Goal: Transaction & Acquisition: Book appointment/travel/reservation

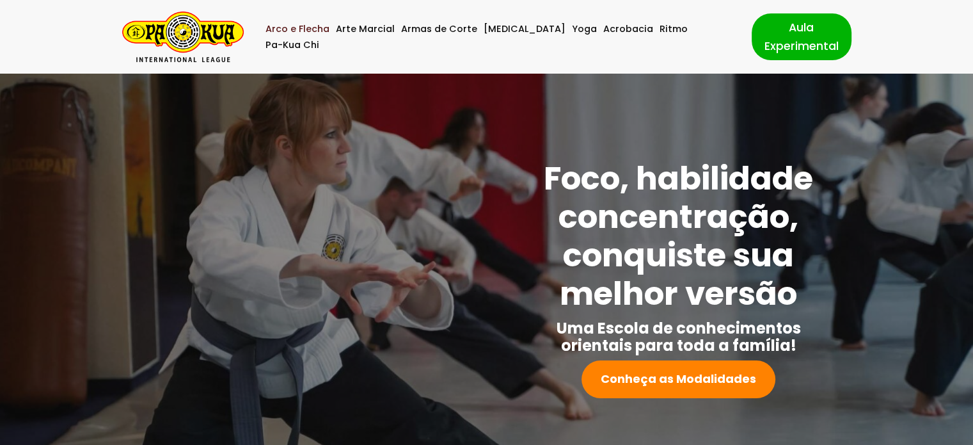
click at [305, 34] on link "Arco e Flecha" at bounding box center [298, 29] width 64 height 16
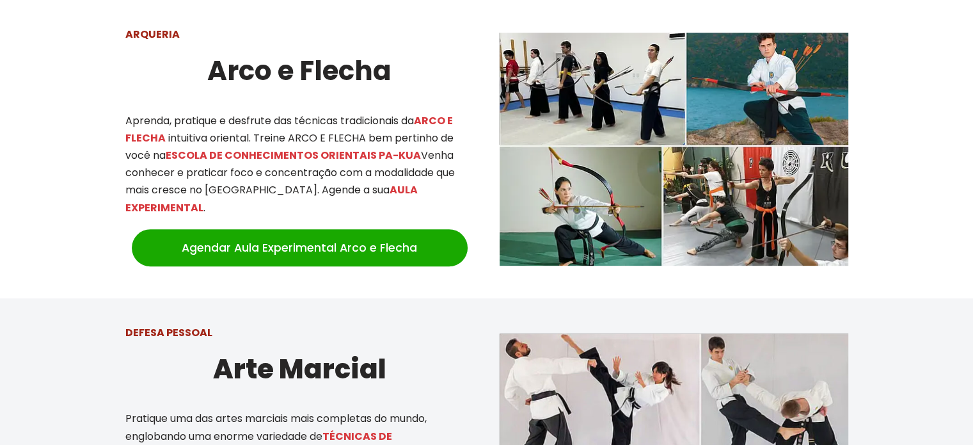
click at [338, 76] on strong "Arco e Flecha" at bounding box center [299, 71] width 184 height 38
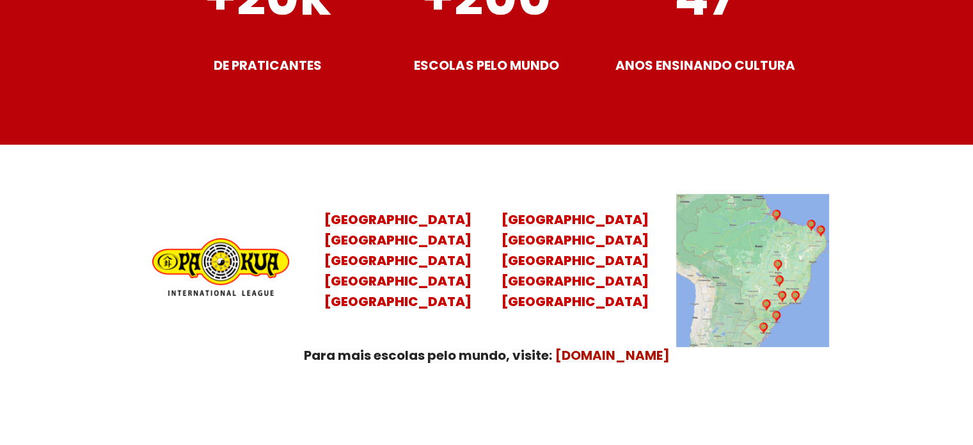
scroll to position [5203, 0]
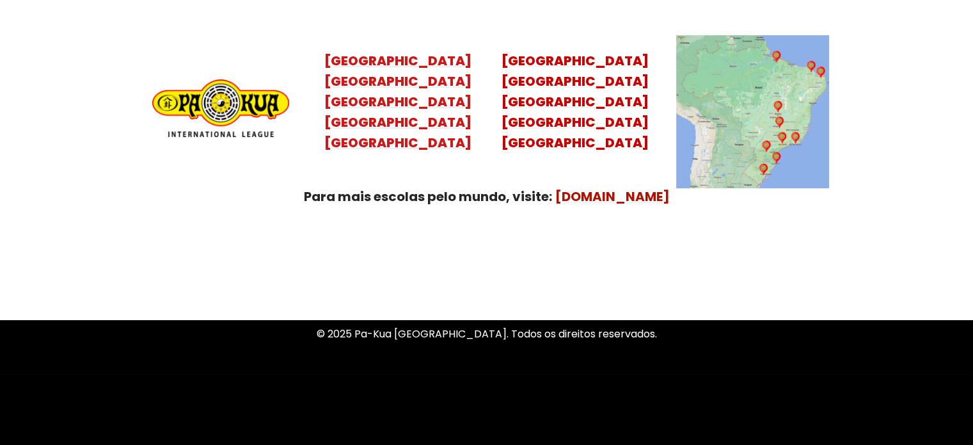
click at [394, 113] on mark "Santa Catarina Paraná São Paulo Rio de Janeiro" at bounding box center [397, 111] width 147 height 79
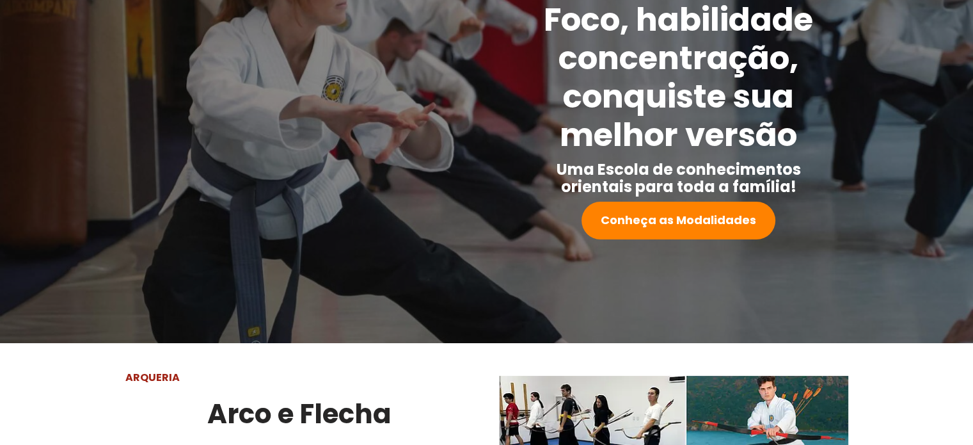
scroll to position [0, 0]
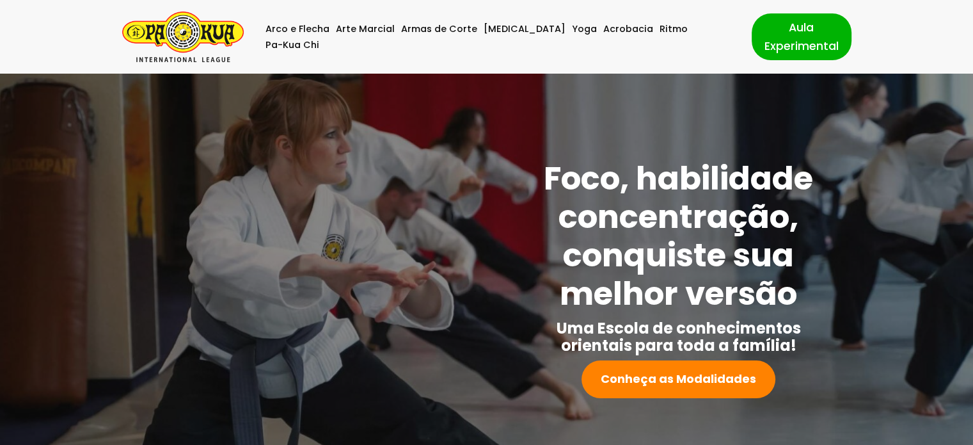
click at [212, 38] on img "Pa-Kua Brasil Uma Escola de conhecimentos orientais para toda a família. Foco, …" at bounding box center [183, 37] width 122 height 51
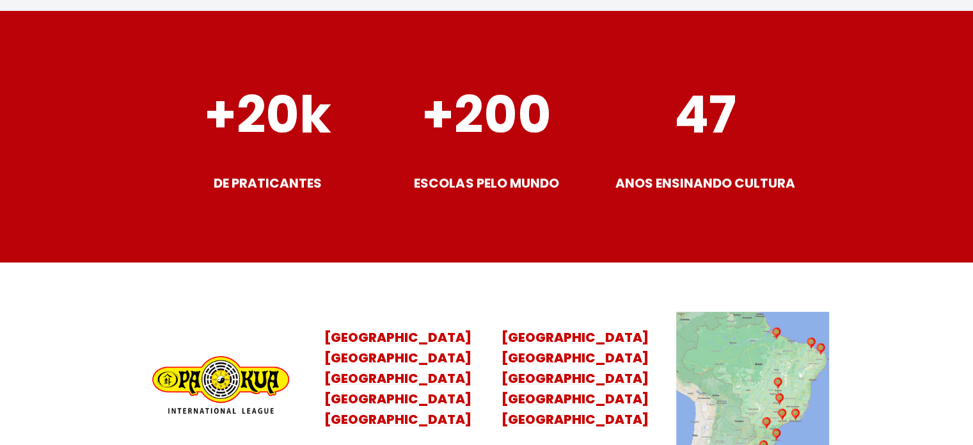
scroll to position [5203, 0]
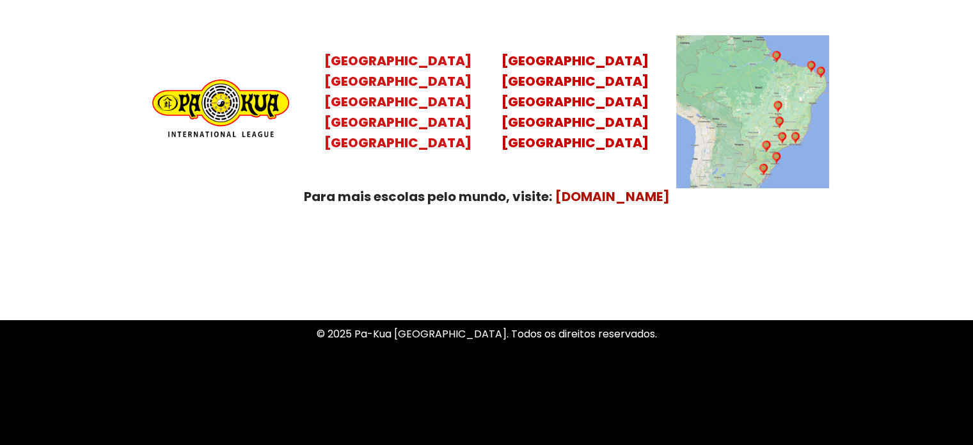
click at [392, 104] on mark "[GEOGRAPHIC_DATA] [GEOGRAPHIC_DATA] [GEOGRAPHIC_DATA] [GEOGRAPHIC_DATA]" at bounding box center [397, 111] width 147 height 79
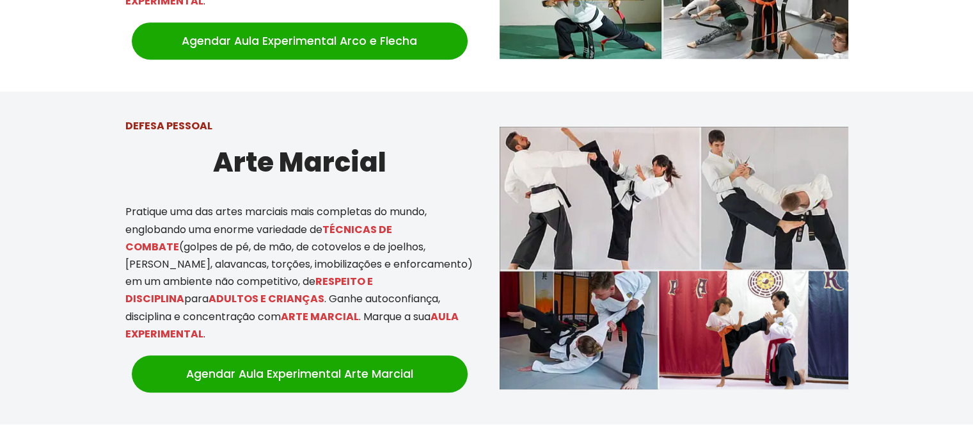
scroll to position [159, 0]
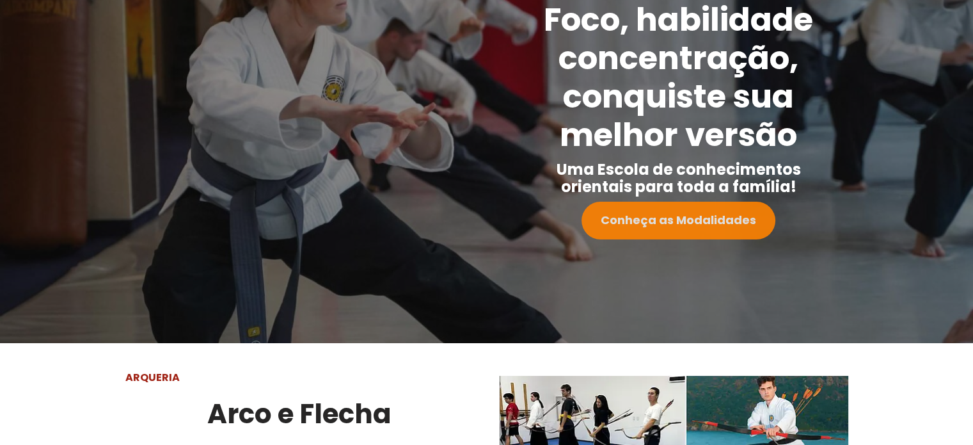
click at [622, 214] on strong "Conheça as Modalidades" at bounding box center [678, 220] width 155 height 16
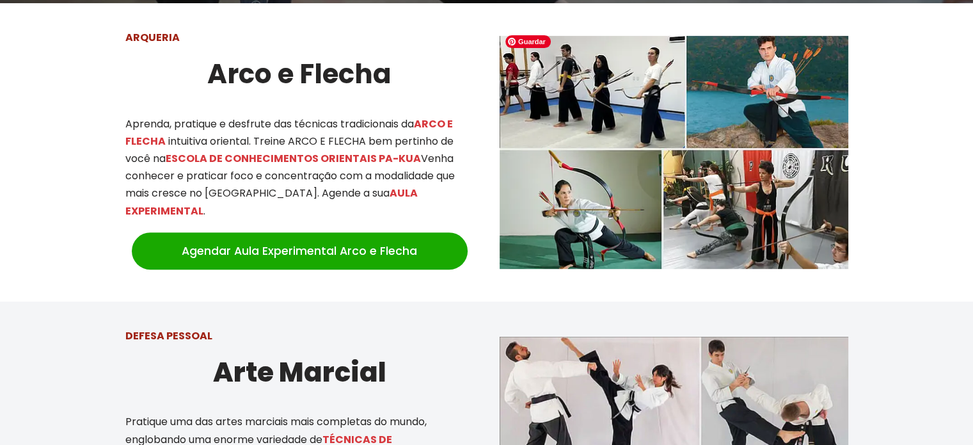
scroll to position [502, 0]
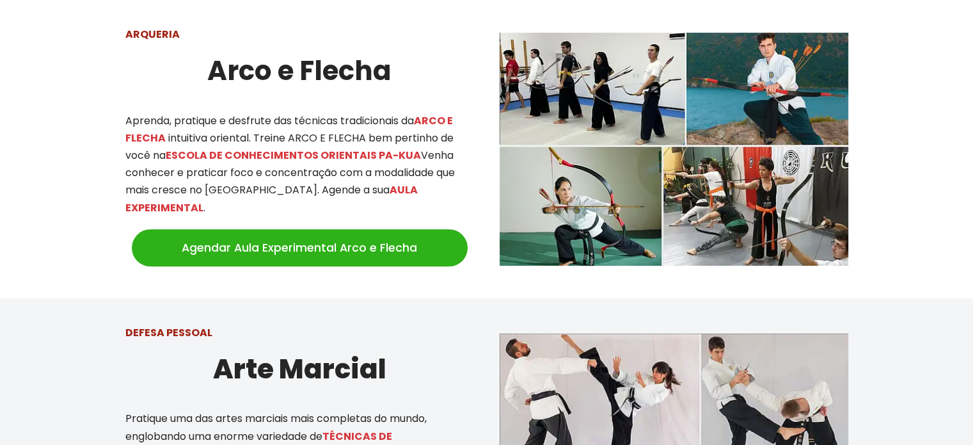
click at [417, 231] on link "Agendar Aula Experimental Arco e Flecha" at bounding box center [300, 247] width 336 height 37
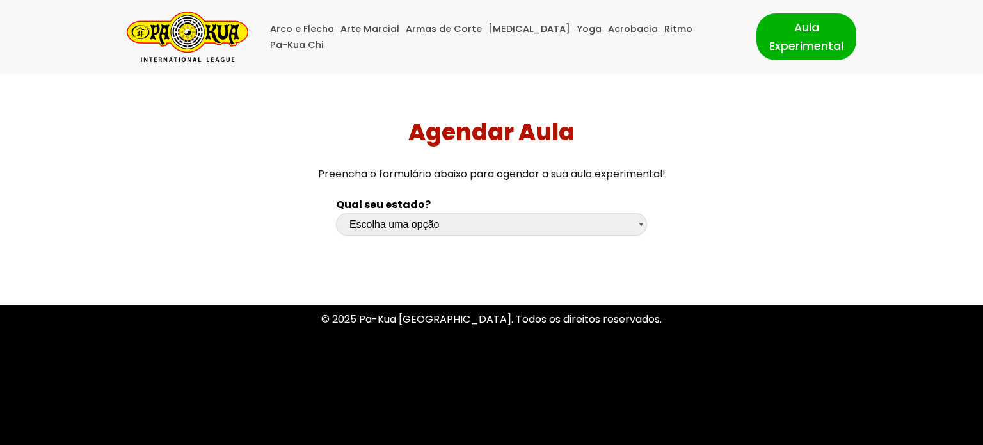
click at [612, 231] on select "Escolha uma opção Rio Grande do Sul Santa Catarina Paraná São Paulo Rio de Jane…" at bounding box center [491, 224] width 311 height 22
select select "sp"
click at [336, 213] on select "Escolha uma opção Rio Grande do Sul Santa Catarina Paraná São Paulo Rio de Jane…" at bounding box center [491, 224] width 311 height 22
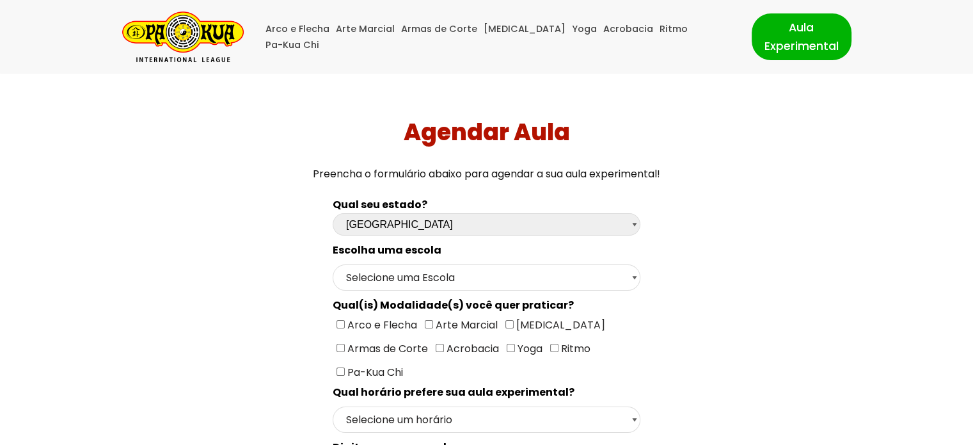
click at [333, 322] on span "Arco e Flecha Arte Marcial Tai Chi Armas de Corte Acrobacia Yoga Ritmo Pa-Kua C…" at bounding box center [471, 348] width 276 height 62
drag, startPoint x: 339, startPoint y: 318, endPoint x: 346, endPoint y: 311, distance: 9.5
click at [339, 320] on input"] "Arco e Flecha" at bounding box center [341, 324] width 8 height 8
checkbox input"] "true"
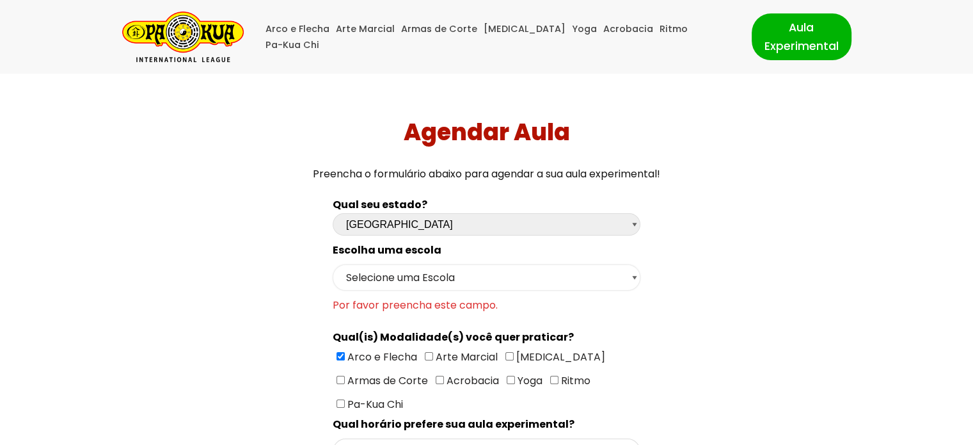
click at [383, 280] on select "Selecione uma Escola São Paulo - Escola Santa Cruz São Paulo - Escola Ana Rosa …" at bounding box center [487, 277] width 308 height 26
select select "São Paulo - Escola Santa Cruz"
click at [333, 264] on select "Selecione uma Escola São Paulo - Escola Santa Cruz São Paulo - Escola Ana Rosa …" at bounding box center [487, 277] width 308 height 26
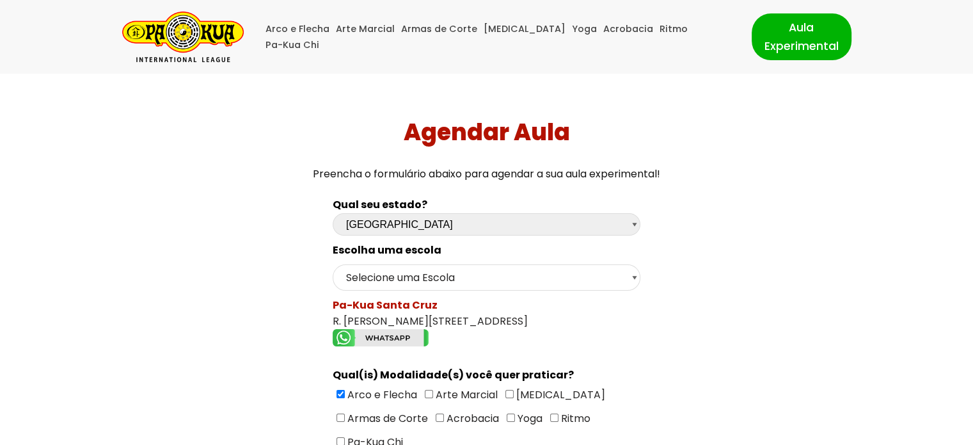
click at [379, 304] on spam "Pa-Kua Santa Cruz" at bounding box center [385, 305] width 105 height 15
